Goal: Task Accomplishment & Management: Complete application form

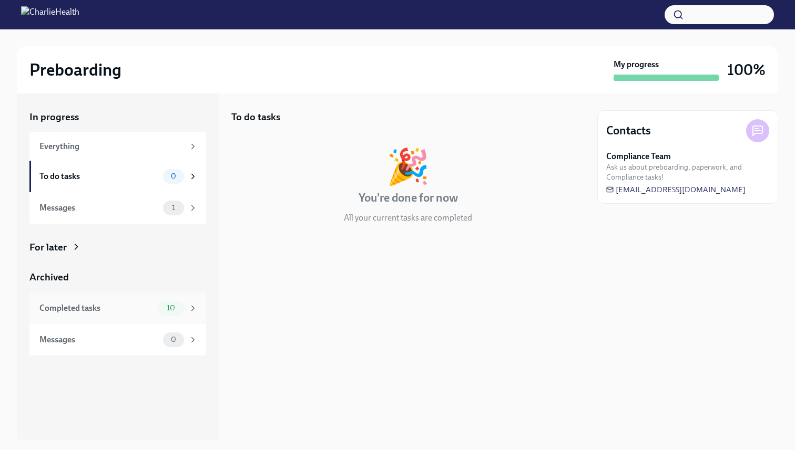
click at [127, 307] on div "Completed tasks" at bounding box center [96, 309] width 114 height 12
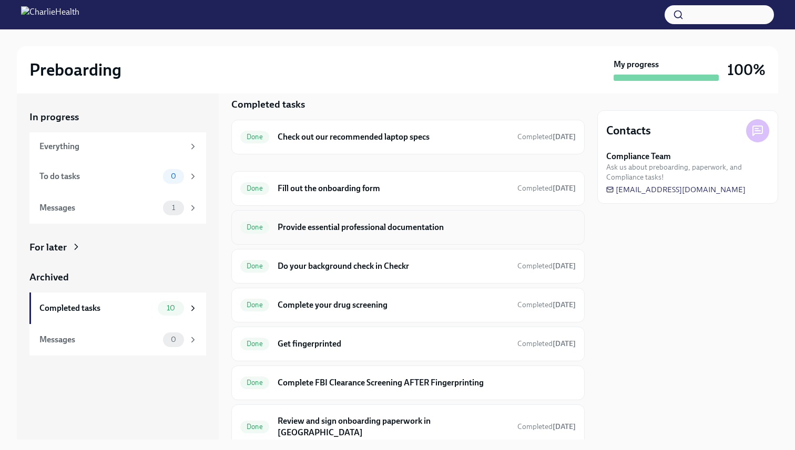
scroll to position [14, 0]
click at [334, 229] on h6 "Provide essential professional documentation" at bounding box center [427, 227] width 298 height 12
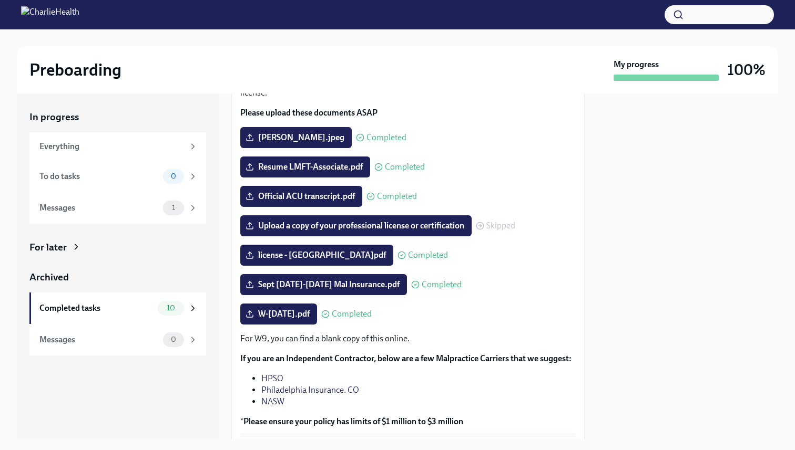
scroll to position [103, 0]
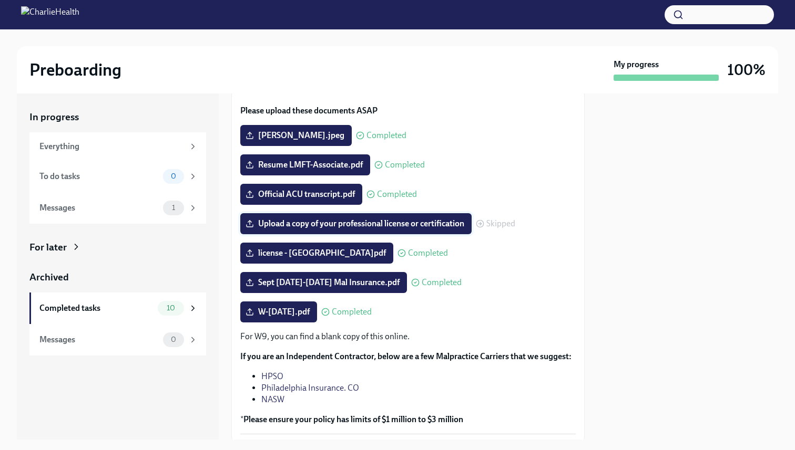
click at [373, 223] on span "Upload a copy of your professional license or certification" at bounding box center [356, 224] width 217 height 11
click at [0, 0] on input "Upload a copy of your professional license or certification" at bounding box center [0, 0] width 0 height 0
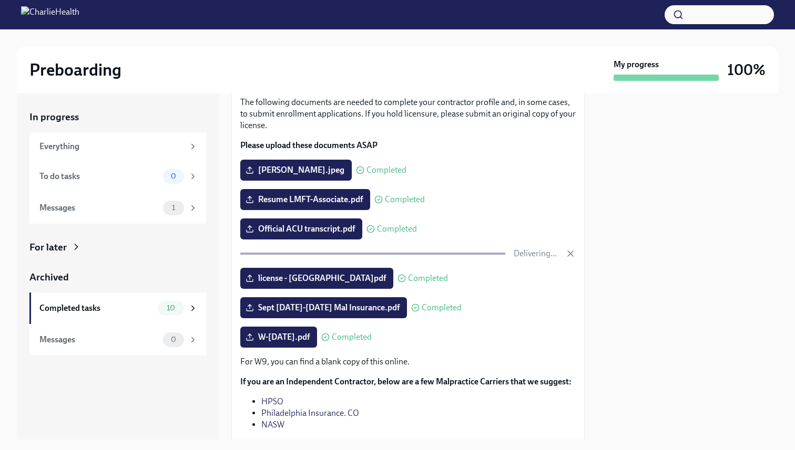
scroll to position [75, 0]
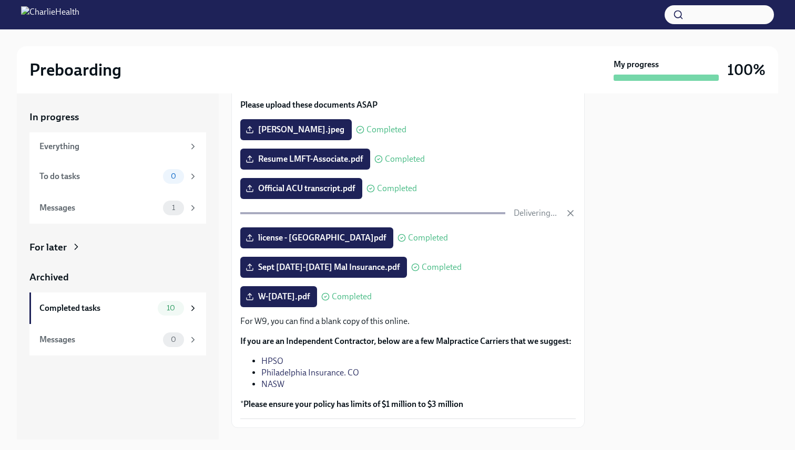
scroll to position [109, 0]
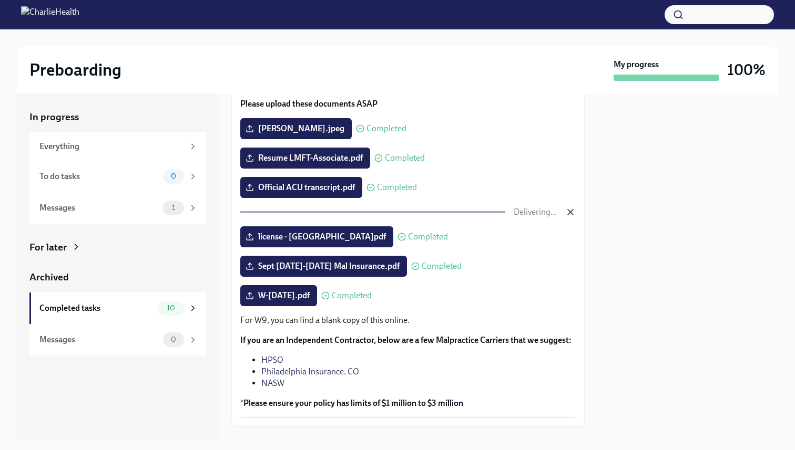
click at [569, 214] on icon "button" at bounding box center [570, 212] width 5 height 5
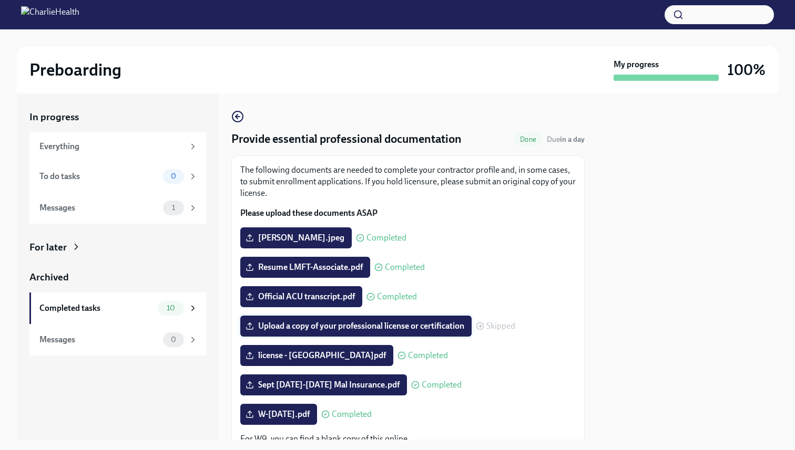
click at [435, 325] on span "Upload a copy of your professional license or certification" at bounding box center [356, 326] width 217 height 11
click at [0, 0] on input "Upload a copy of your professional license or certification" at bounding box center [0, 0] width 0 height 0
click at [100, 173] on div "To do tasks" at bounding box center [98, 177] width 119 height 12
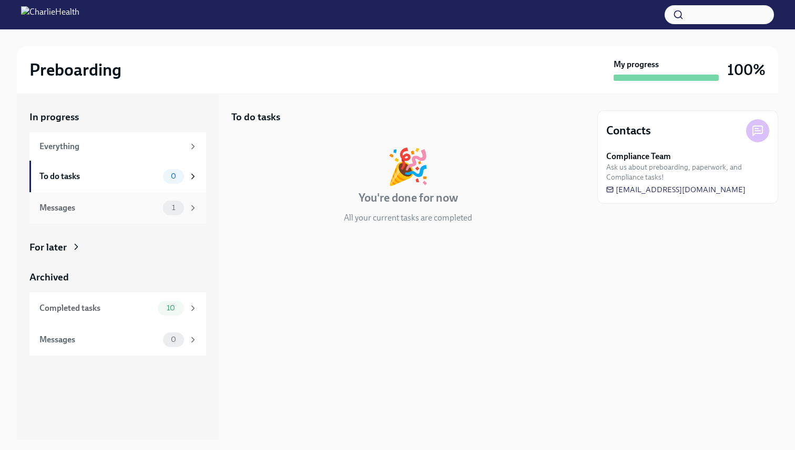
click at [180, 206] on span "1" at bounding box center [174, 208] width 16 height 8
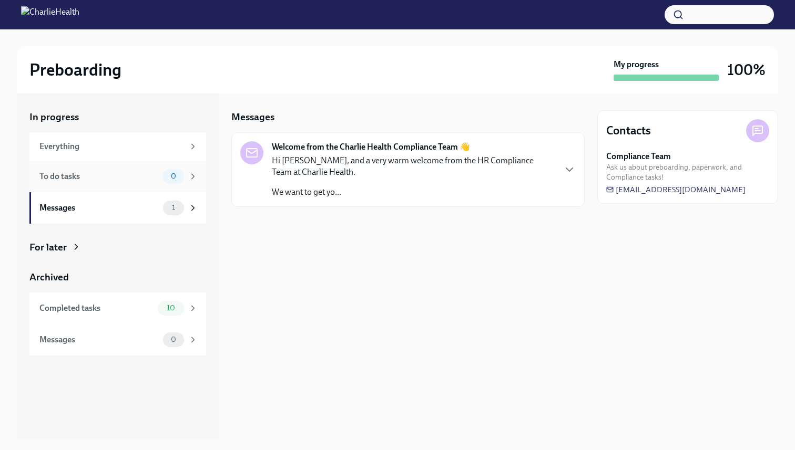
click at [149, 175] on div "To do tasks" at bounding box center [98, 177] width 119 height 12
